Goal: Check status: Check status

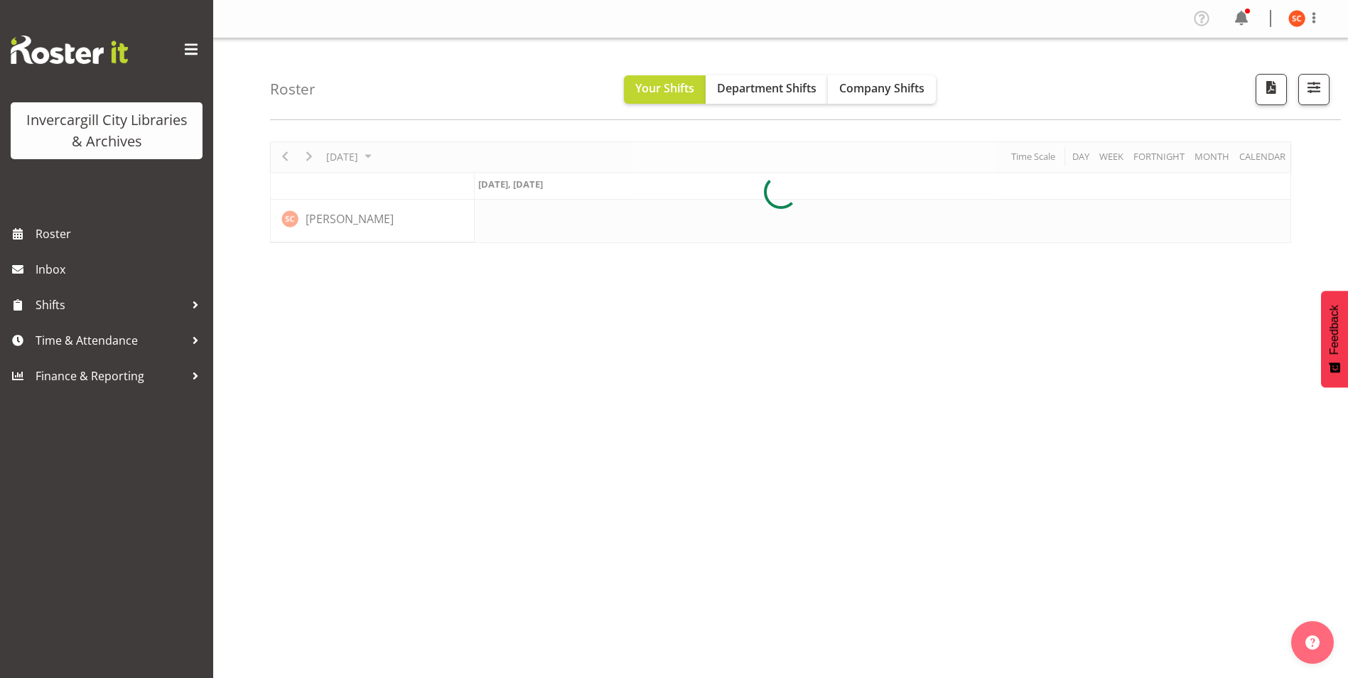
click at [389, 167] on div at bounding box center [780, 192] width 1021 height 102
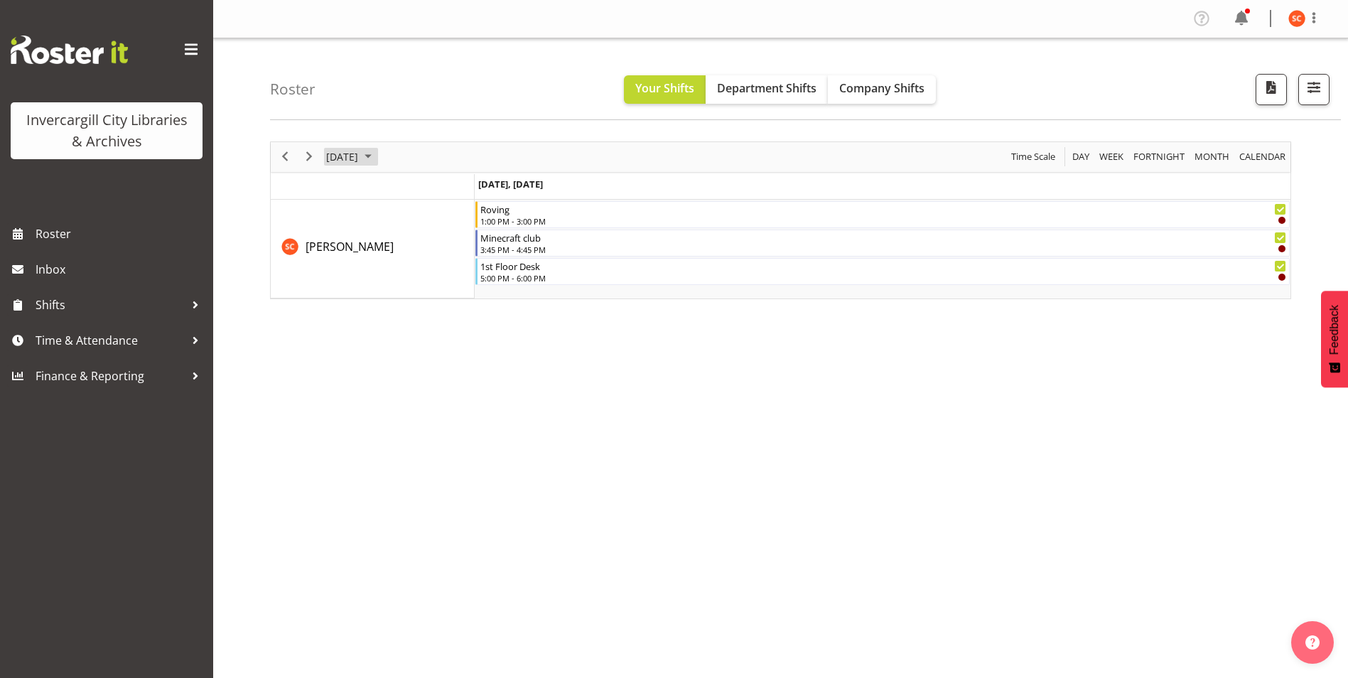
click at [359, 158] on span "[DATE]" at bounding box center [342, 157] width 35 height 18
click at [469, 362] on button "[DATE]" at bounding box center [464, 367] width 48 height 20
click at [794, 100] on button "Department Shifts" at bounding box center [766, 89] width 122 height 28
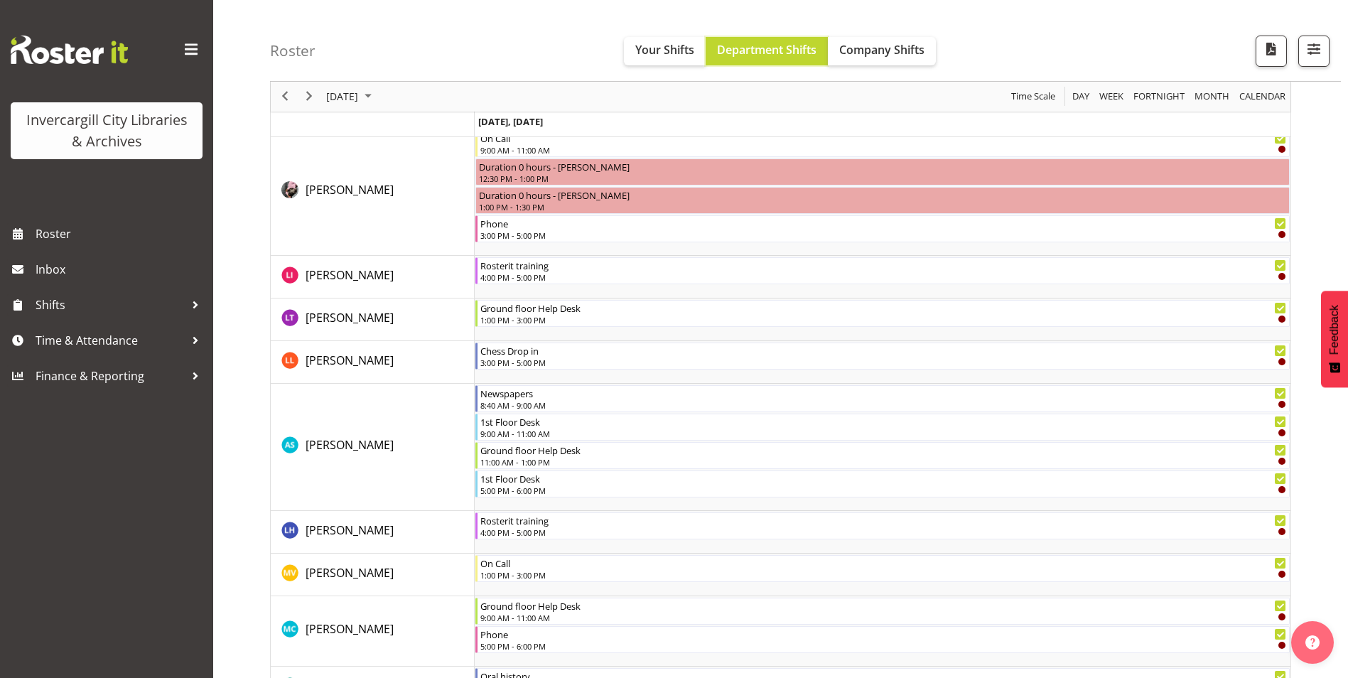
scroll to position [1066, 0]
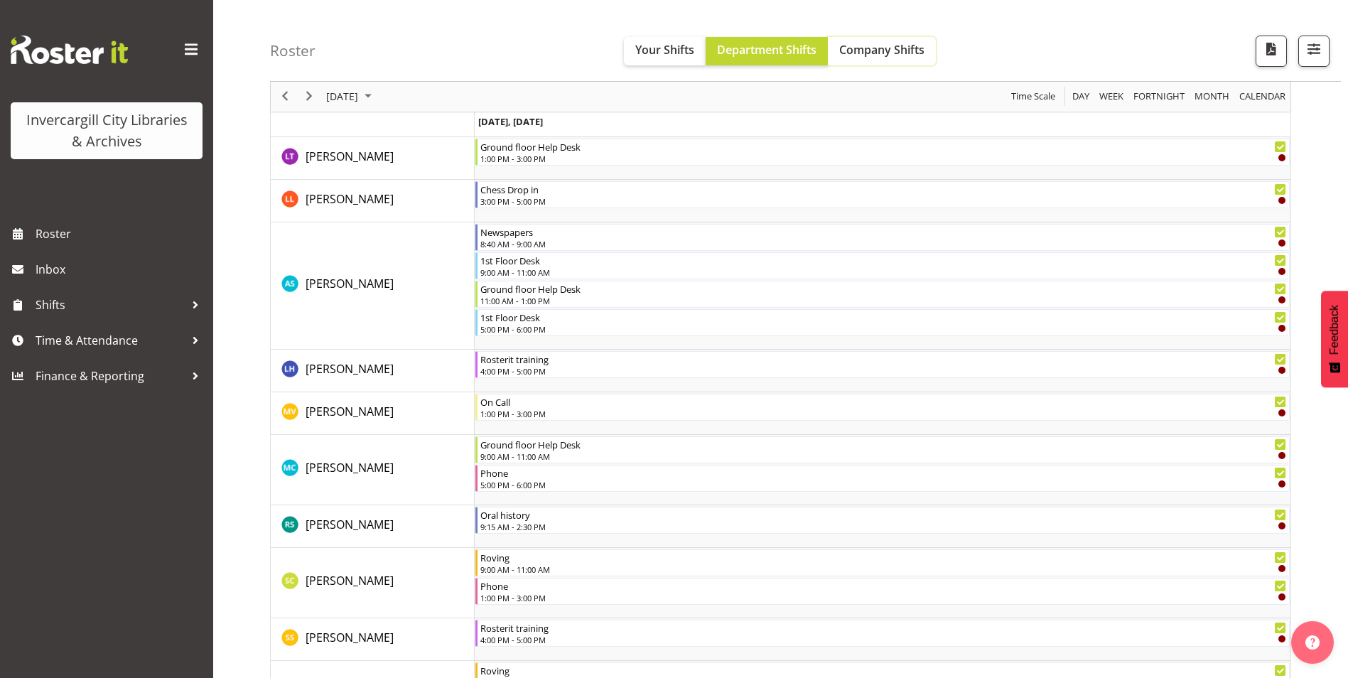
click at [870, 54] on span "Company Shifts" at bounding box center [881, 50] width 85 height 16
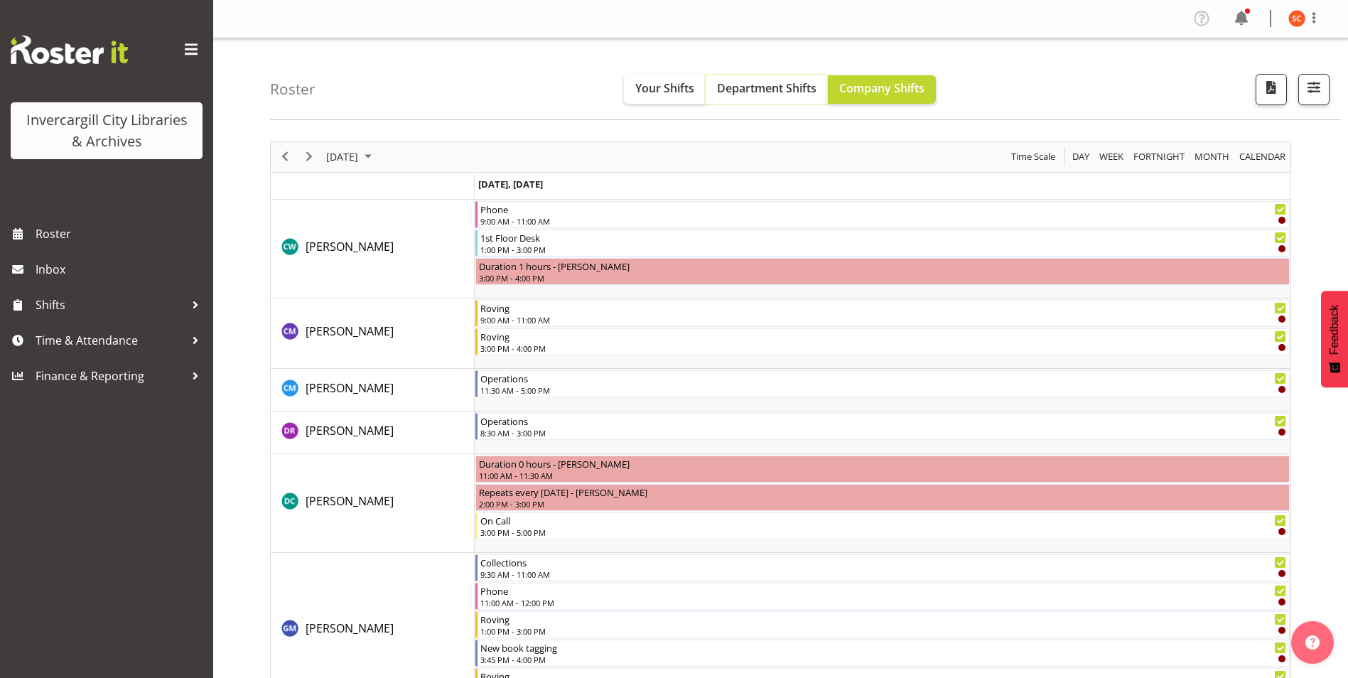
click at [742, 91] on span "Department Shifts" at bounding box center [766, 88] width 99 height 16
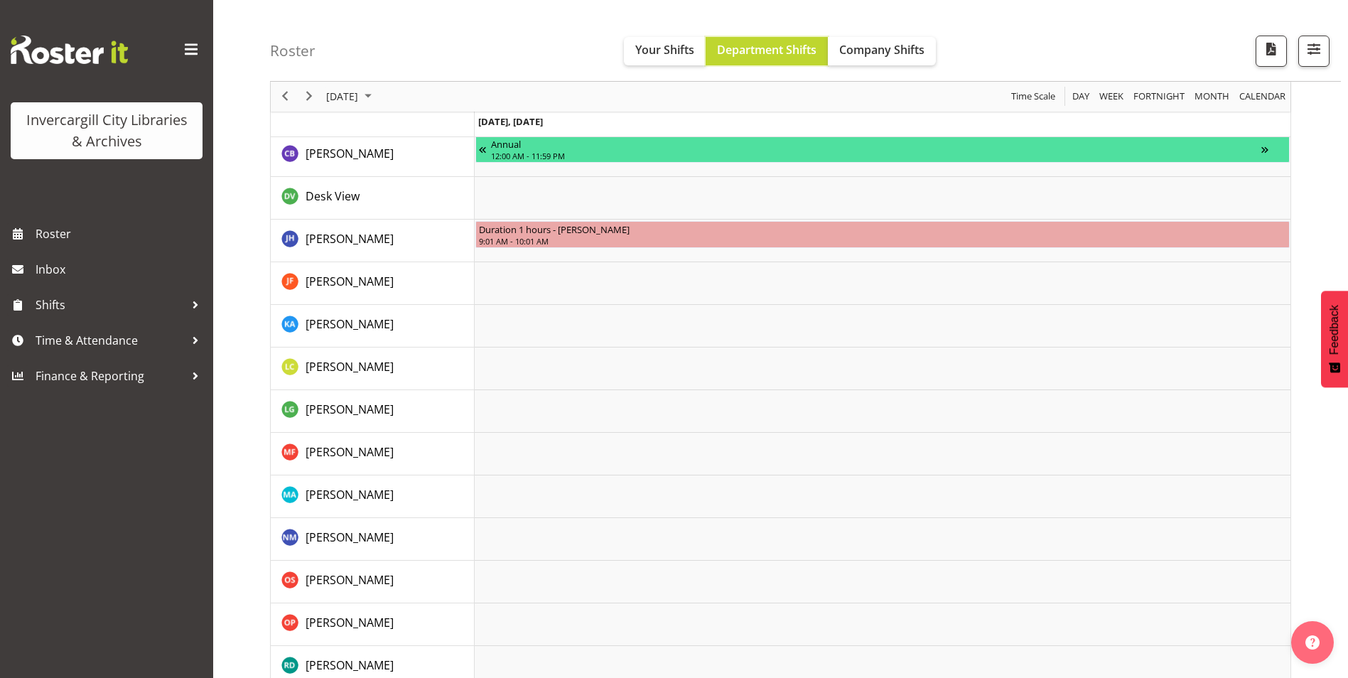
scroll to position [1841, 0]
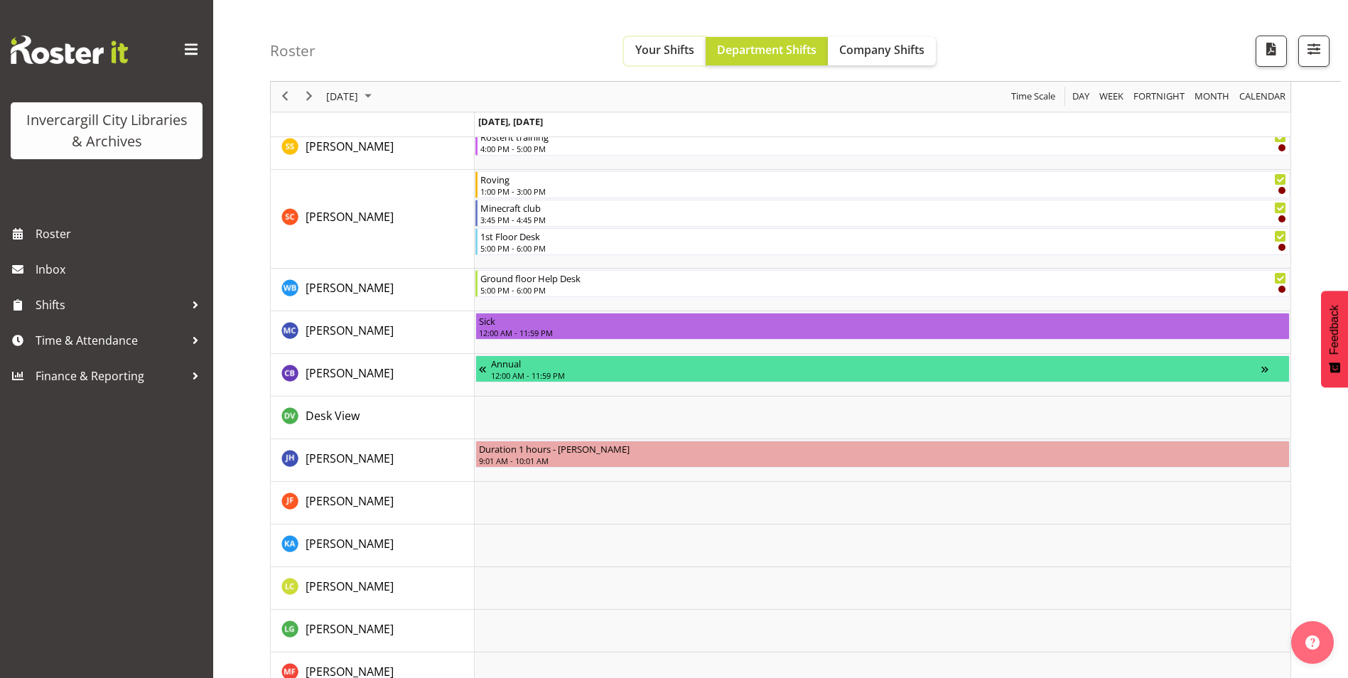
click at [674, 40] on button "Your Shifts" at bounding box center [665, 51] width 82 height 28
